Goal: Task Accomplishment & Management: Use online tool/utility

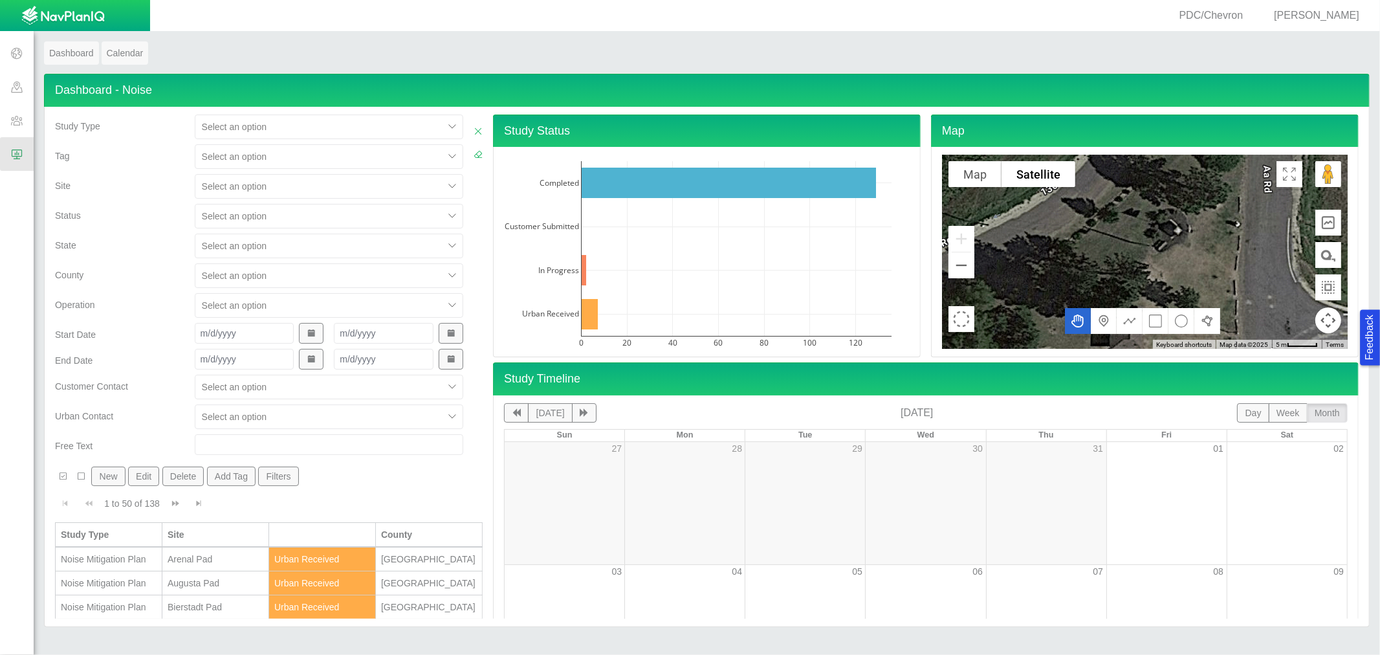
click at [227, 184] on div at bounding box center [319, 187] width 235 height 16
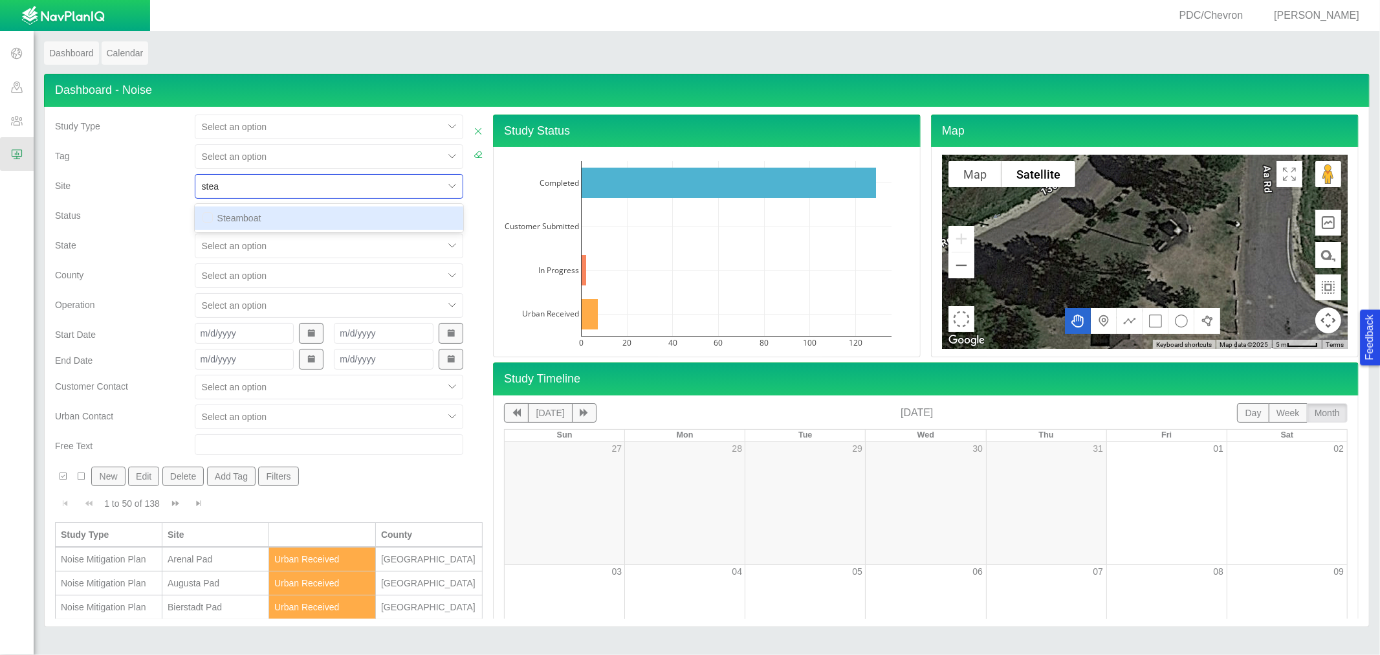
type input "steam"
click at [204, 230] on div "Steamboat" at bounding box center [329, 218] width 268 height 28
click at [202, 222] on input "checkbox" at bounding box center [207, 217] width 10 height 10
checkbox input "true"
checkbox input "false"
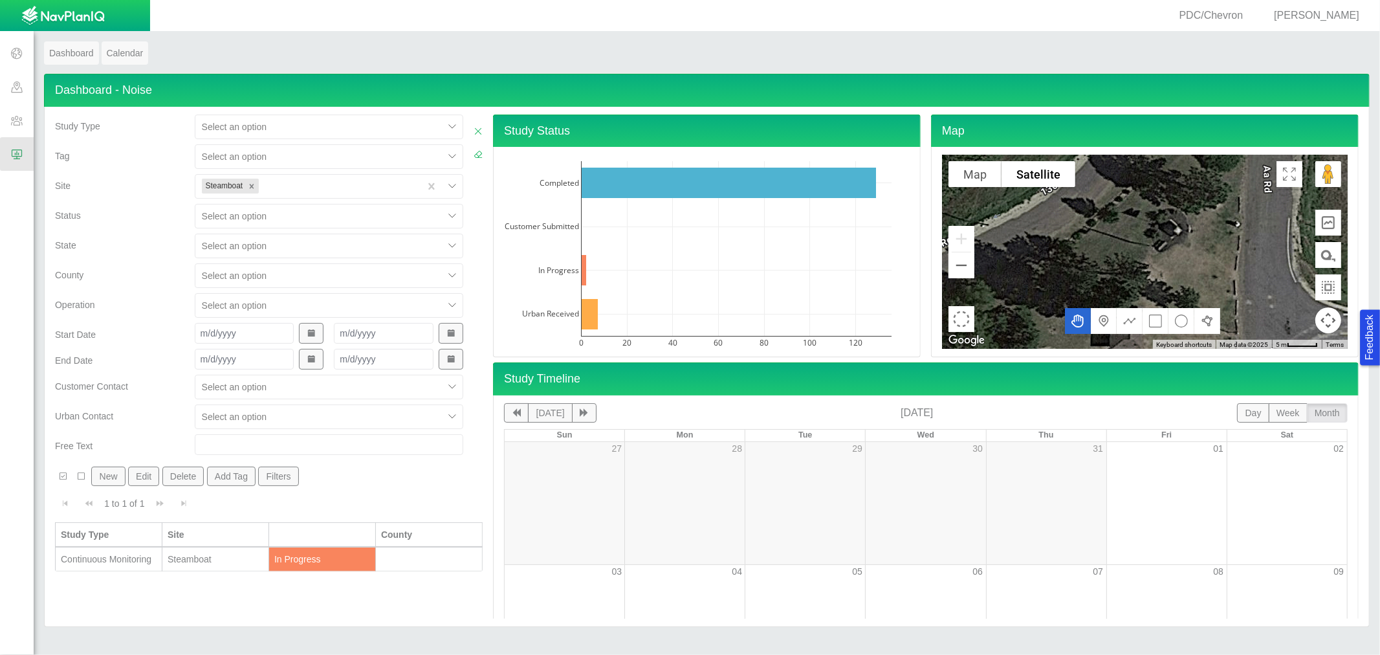
click at [79, 295] on div "Operation" at bounding box center [119, 302] width 129 height 18
click at [124, 565] on div "Continuous Monitoring" at bounding box center [109, 558] width 96 height 13
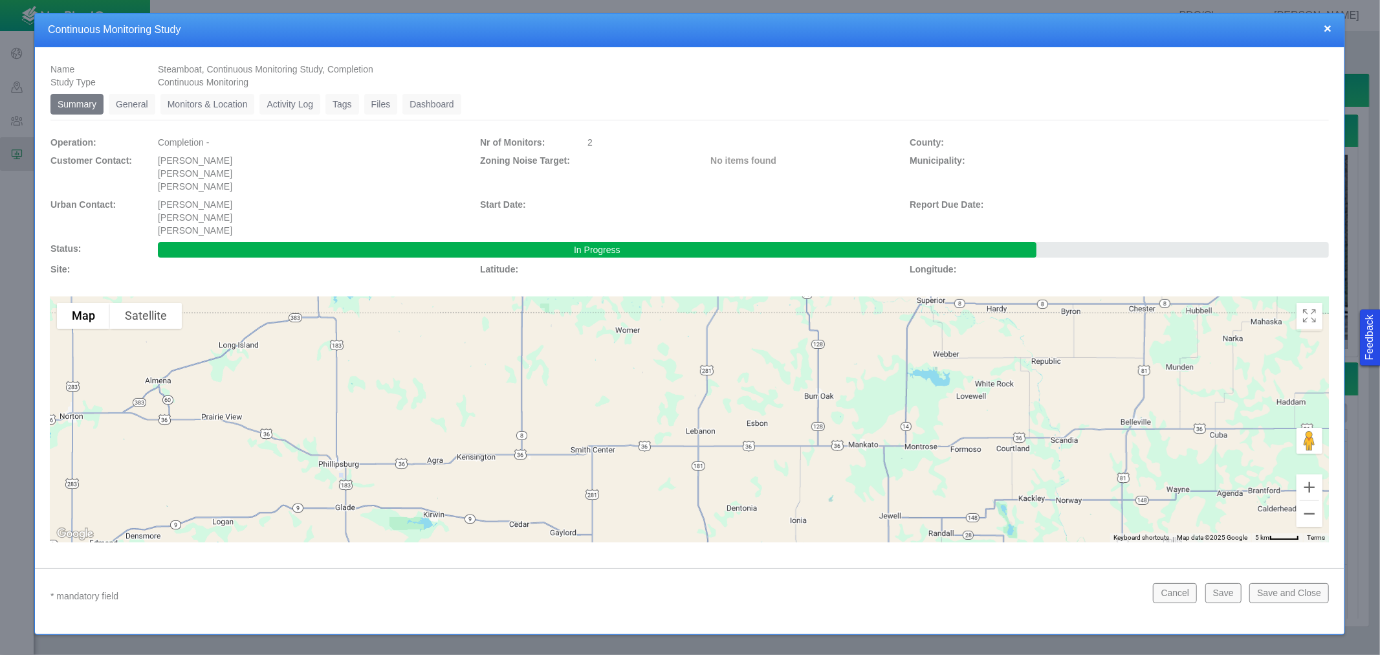
click at [418, 106] on link "Dashboard" at bounding box center [431, 104] width 59 height 21
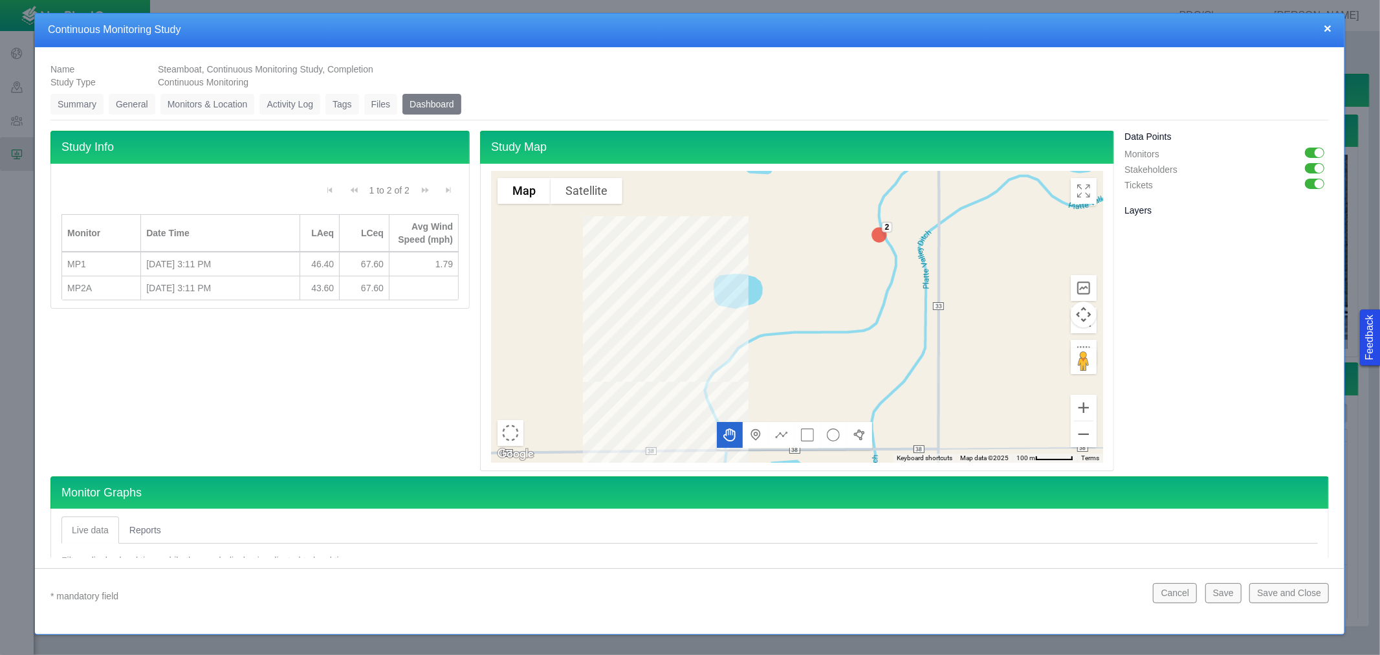
drag, startPoint x: 375, startPoint y: 223, endPoint x: 395, endPoint y: 224, distance: 19.4
click at [392, 224] on div at bounding box center [389, 233] width 6 height 36
click at [389, 225] on div at bounding box center [392, 233] width 6 height 36
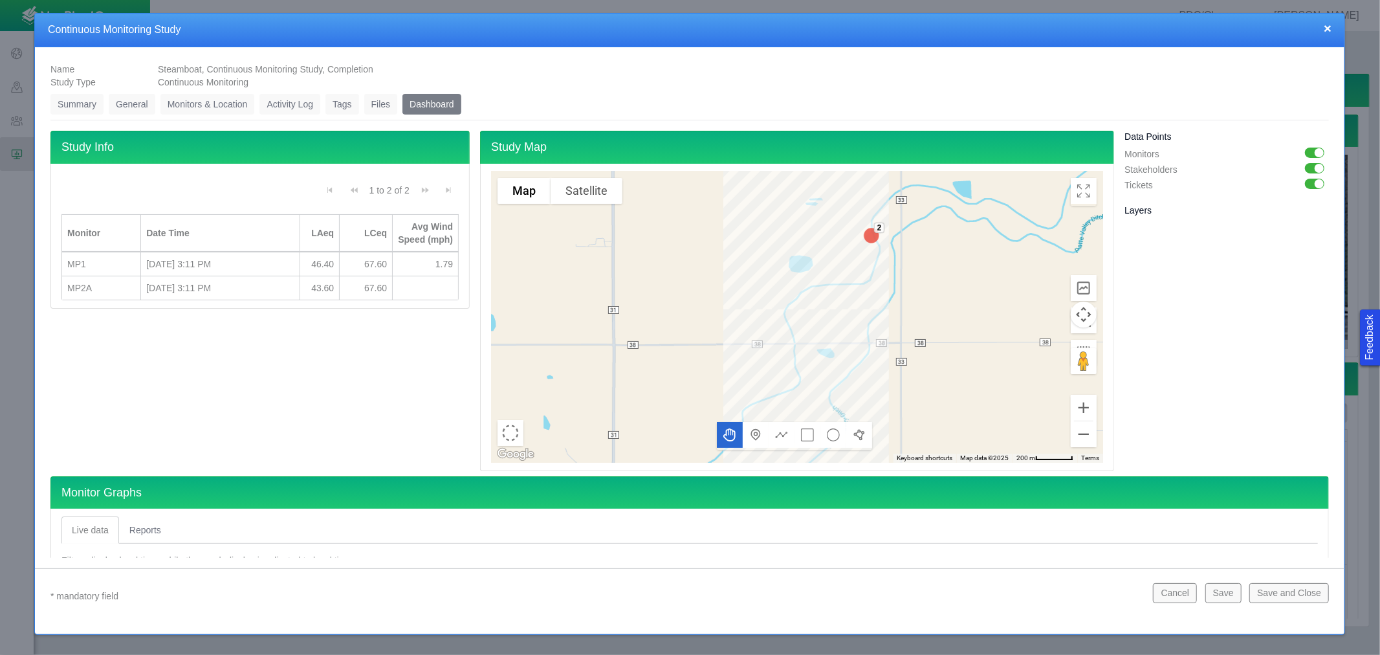
click at [593, 199] on button "Satellite" at bounding box center [586, 191] width 72 height 26
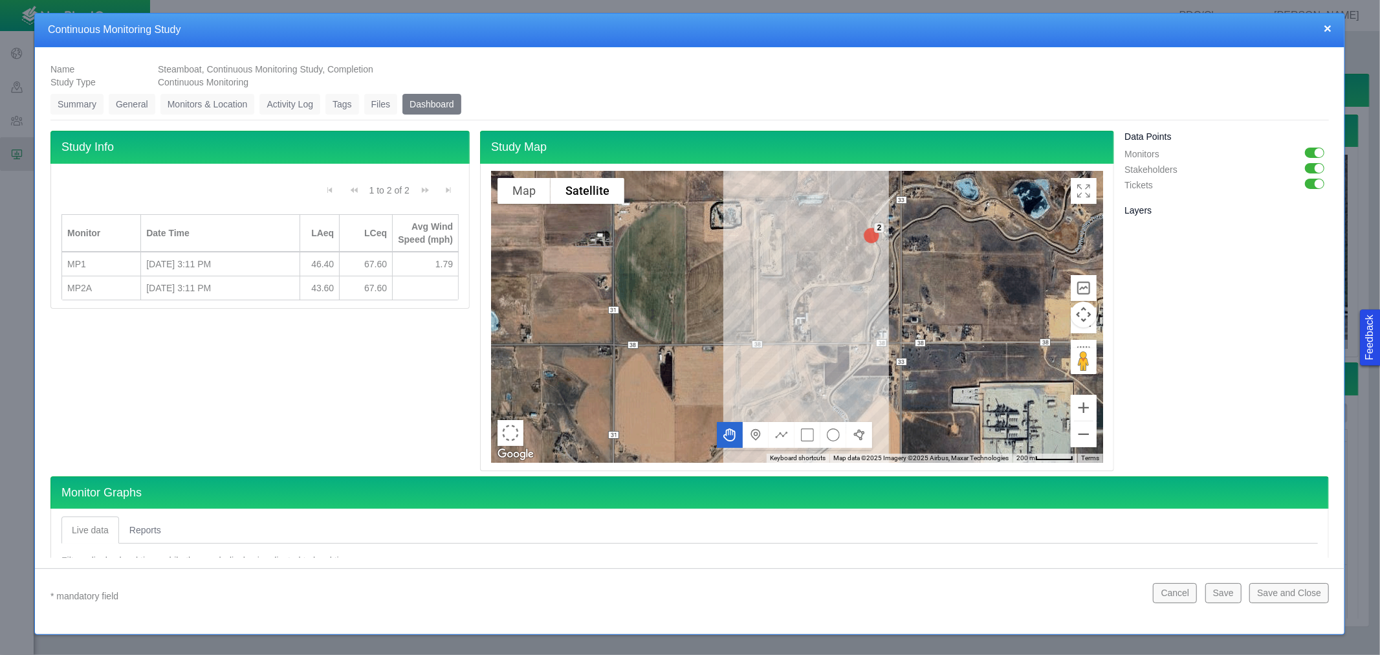
click at [289, 294] on div "[DATE] 3:11 PM" at bounding box center [219, 287] width 147 height 13
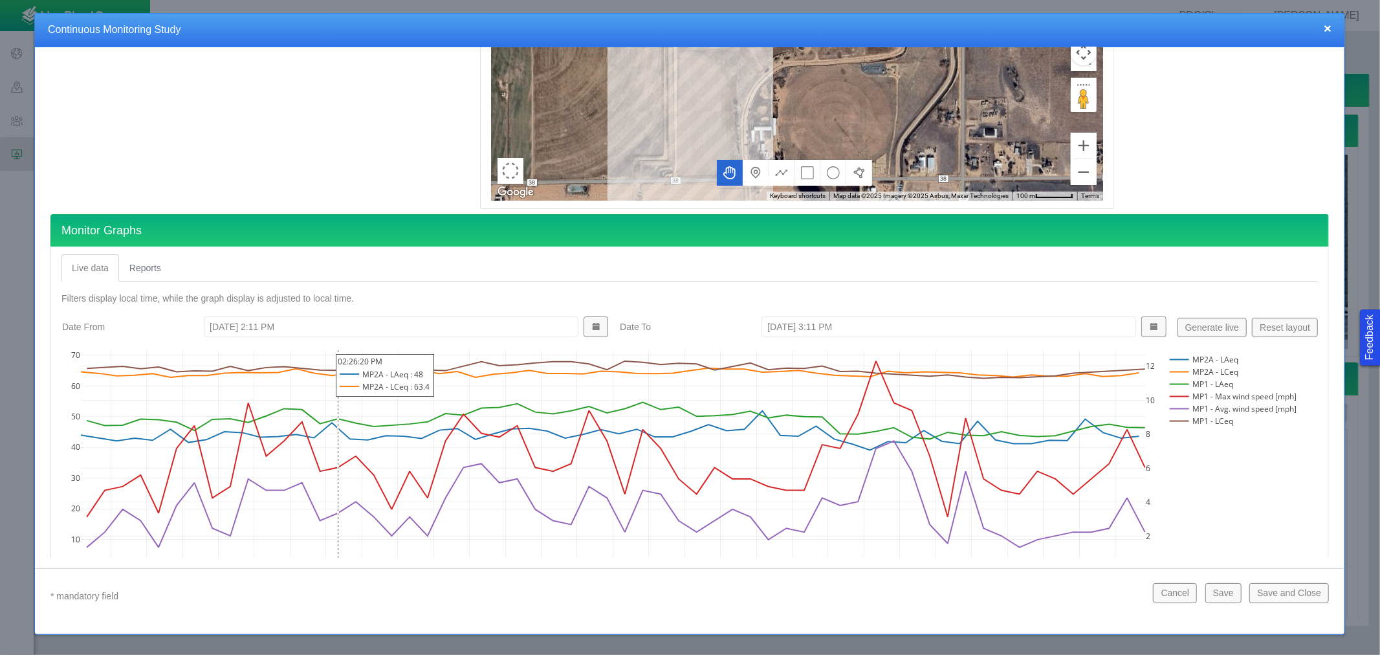
scroll to position [287, 0]
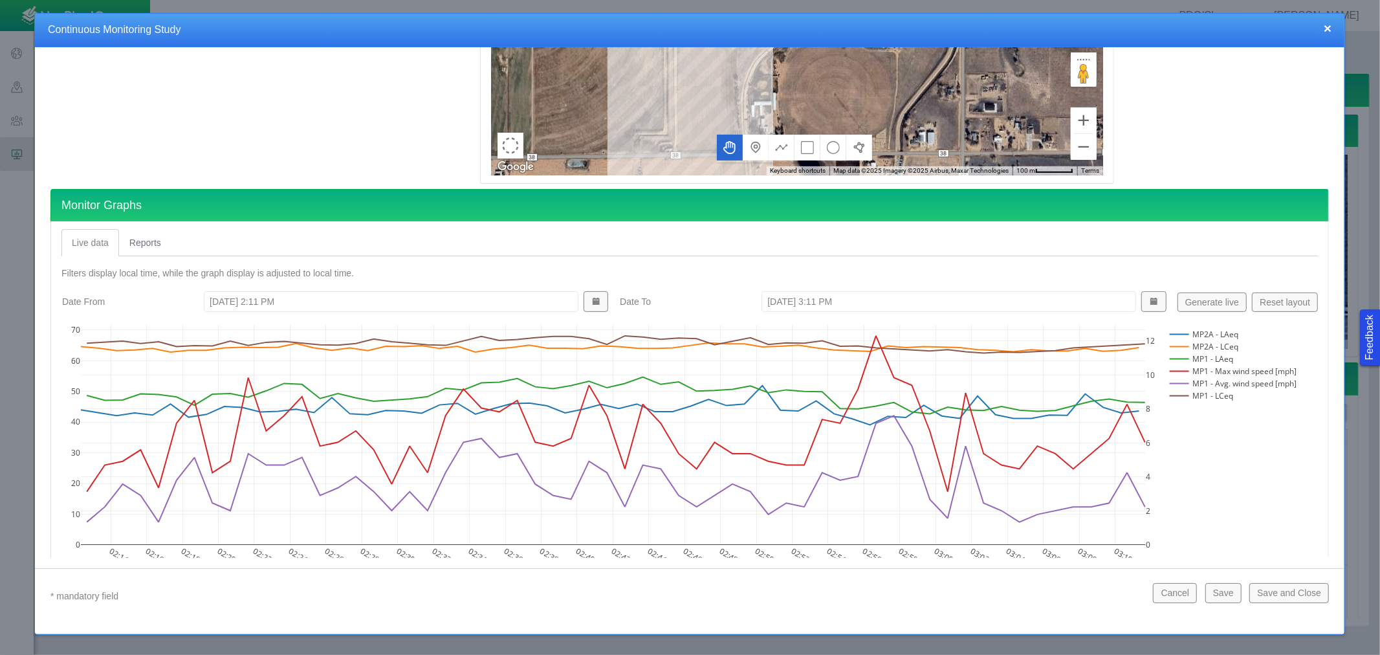
click at [1182, 358] on rect at bounding box center [1231, 359] width 131 height 12
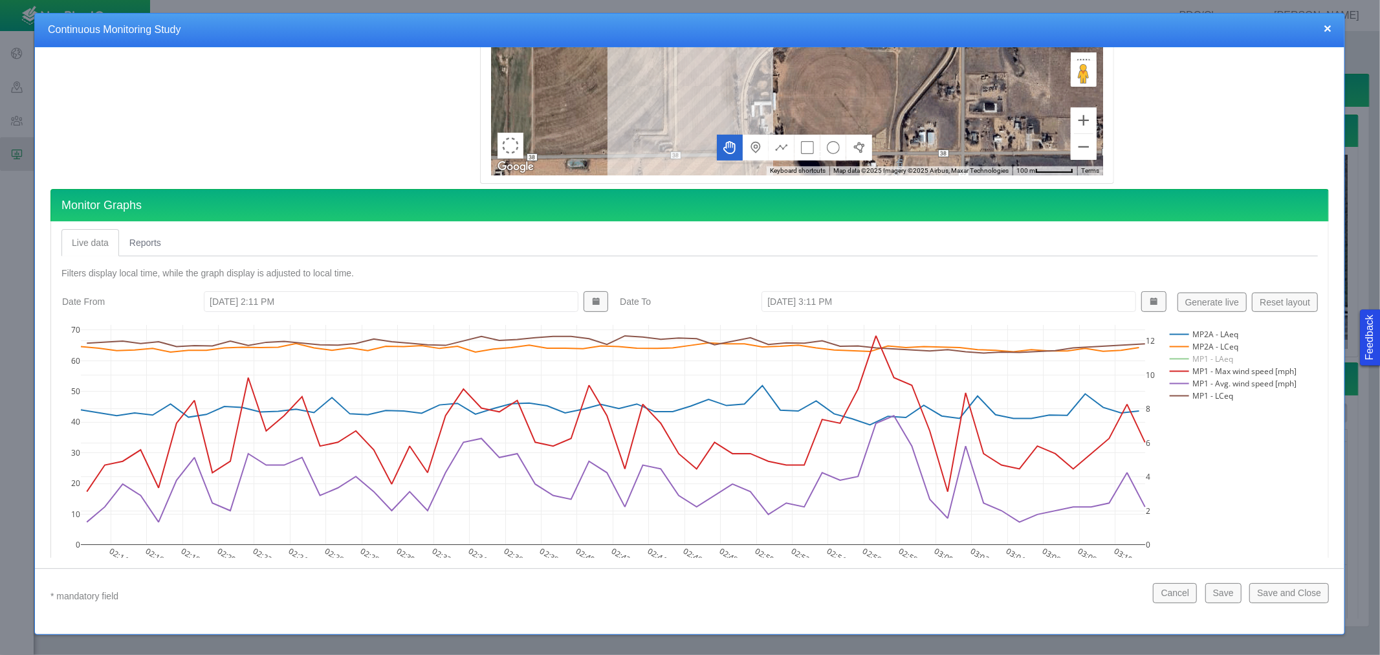
type textarea "x"
click at [1177, 392] on rect at bounding box center [1231, 395] width 131 height 12
click at [1176, 377] on rect at bounding box center [1231, 383] width 131 height 12
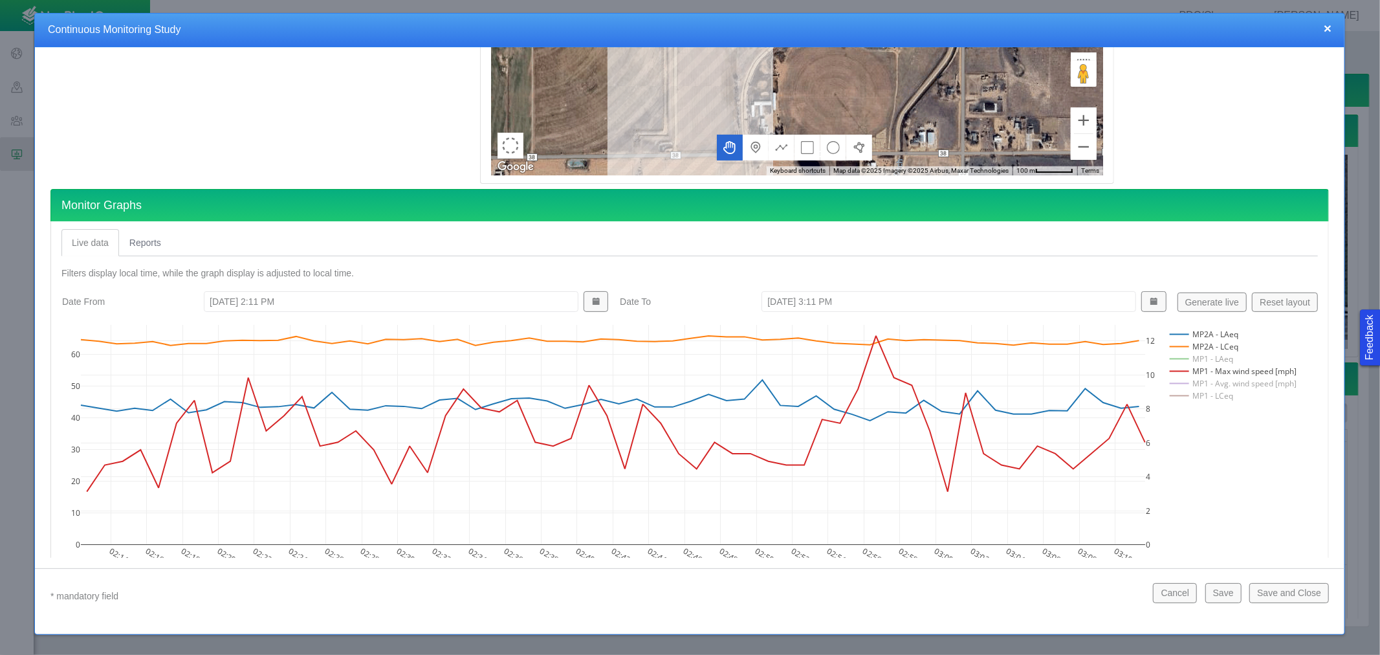
click at [1178, 369] on rect at bounding box center [1231, 371] width 131 height 12
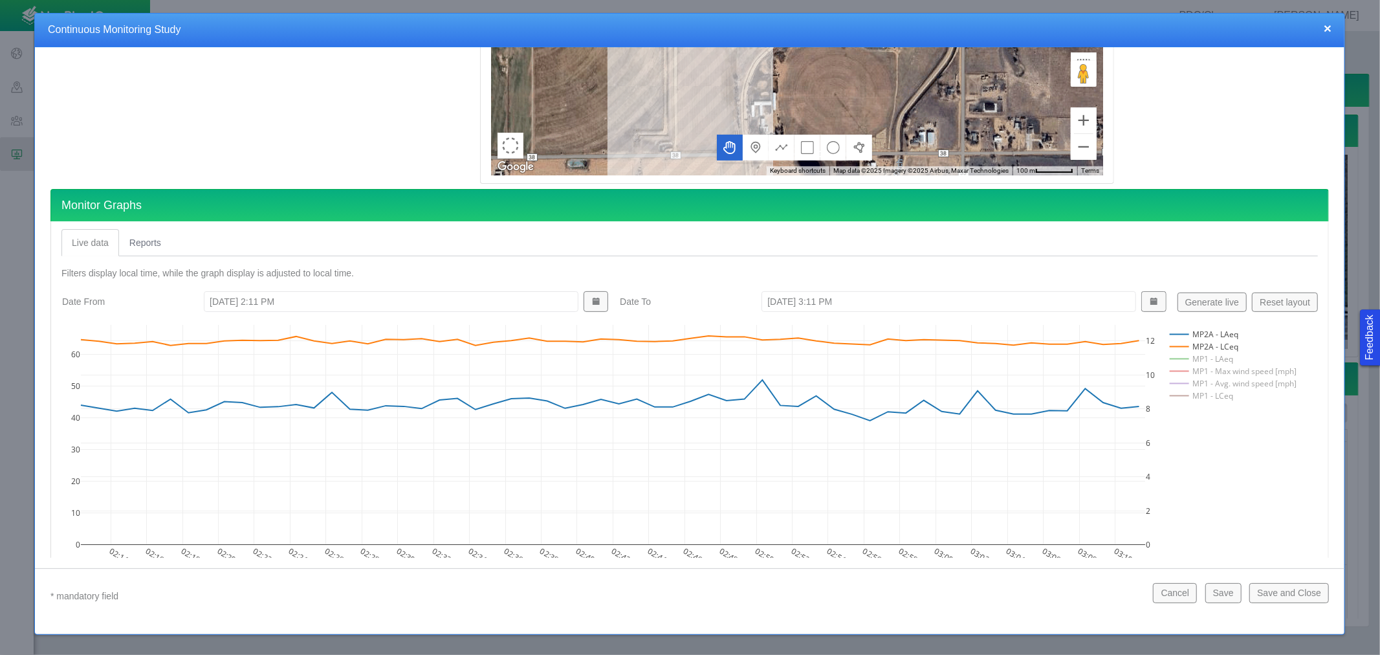
drag, startPoint x: 1329, startPoint y: 27, endPoint x: 1292, endPoint y: 1, distance: 44.9
click at [1329, 27] on button "×" at bounding box center [1327, 28] width 8 height 14
